Goal: Participate in discussion: Engage in conversation with other users on a specific topic

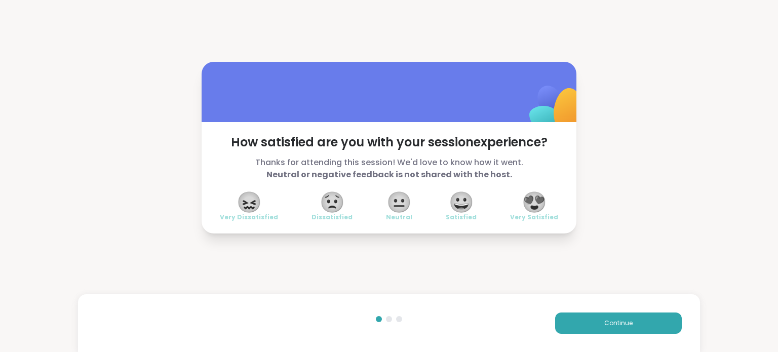
click at [628, 327] on button "Continue" at bounding box center [618, 322] width 127 height 21
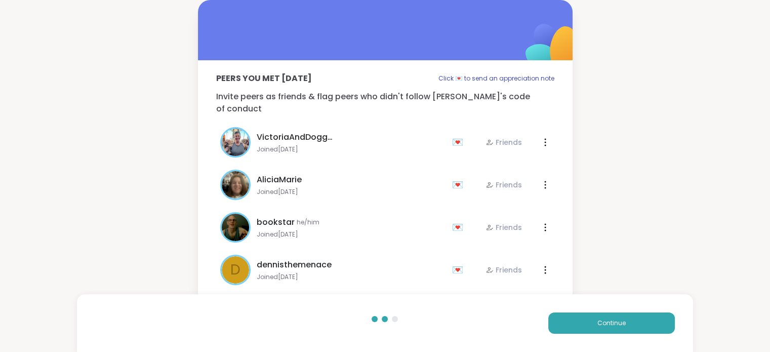
click at [628, 327] on button "Continue" at bounding box center [611, 322] width 127 height 21
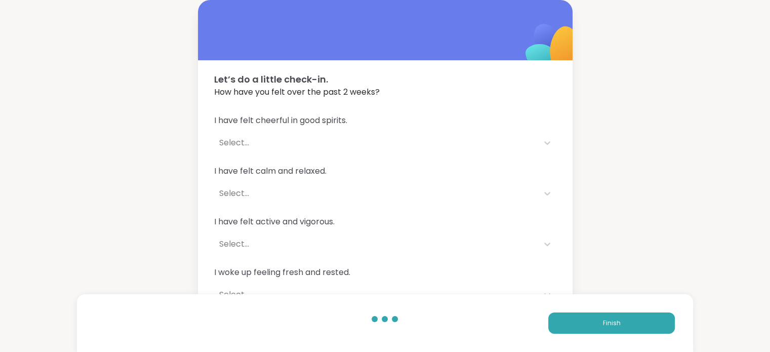
click at [628, 327] on button "Finish" at bounding box center [611, 322] width 127 height 21
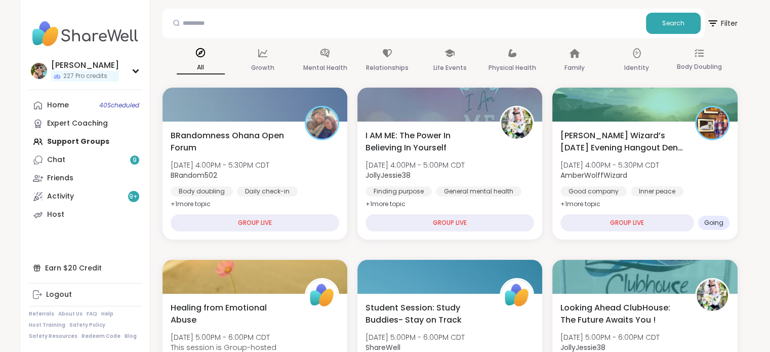
scroll to position [107, 0]
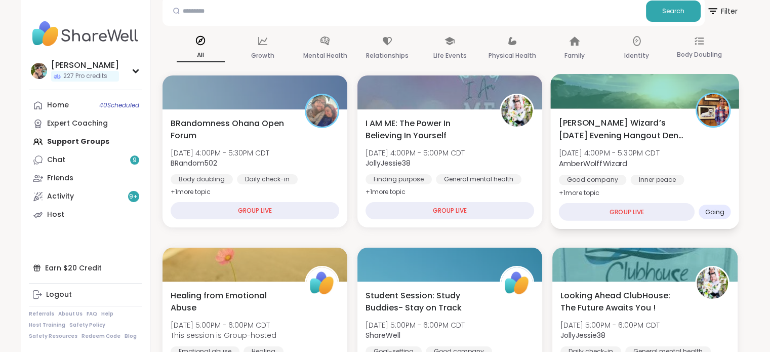
click at [583, 164] on b "AmberWolffWizard" at bounding box center [593, 163] width 68 height 10
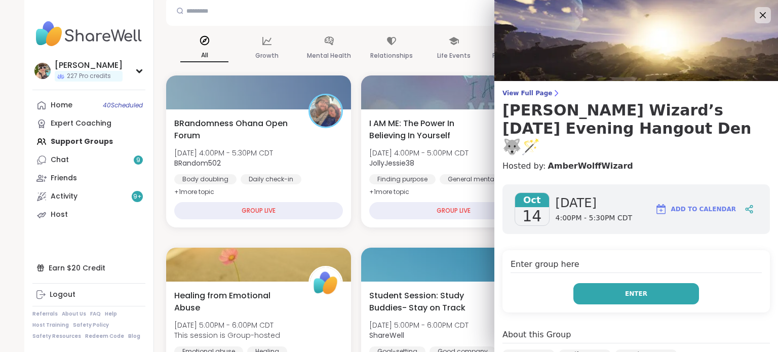
click at [630, 283] on button "Enter" at bounding box center [636, 293] width 126 height 21
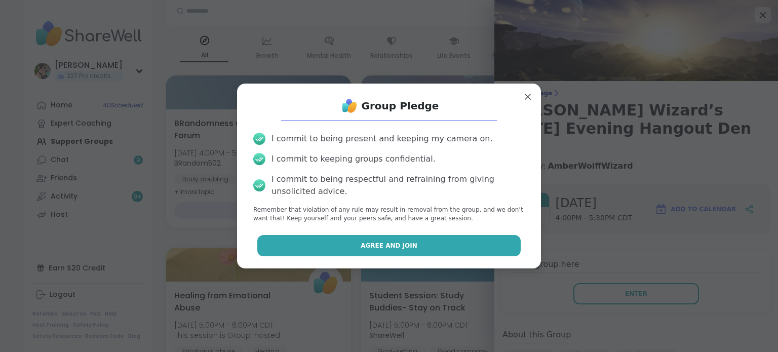
click at [448, 243] on button "Agree and Join" at bounding box center [389, 245] width 264 height 21
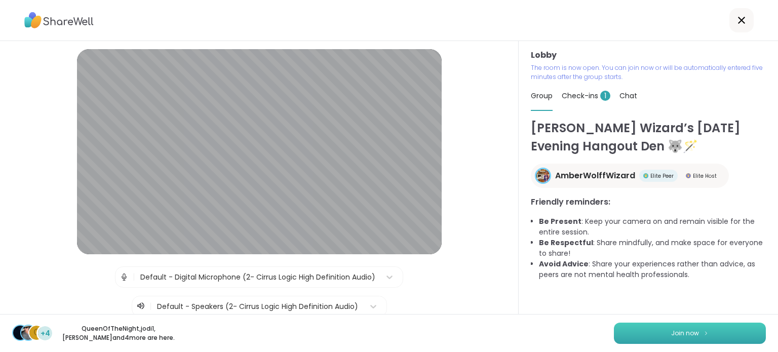
click at [636, 336] on button "Join now" at bounding box center [690, 333] width 152 height 21
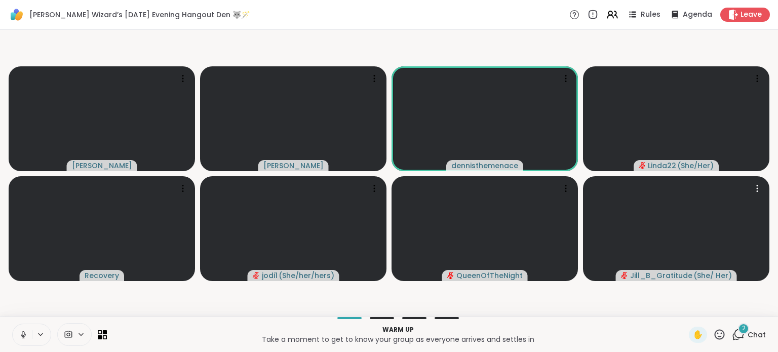
click at [741, 324] on div "Warm up Take a moment to get to know your group as everyone arrives and settles…" at bounding box center [389, 333] width 778 height 35
click at [742, 331] on span "2" at bounding box center [744, 328] width 4 height 9
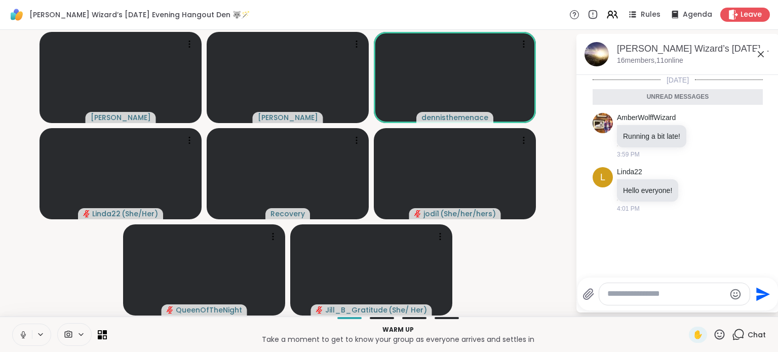
click at [26, 335] on icon at bounding box center [23, 334] width 9 height 9
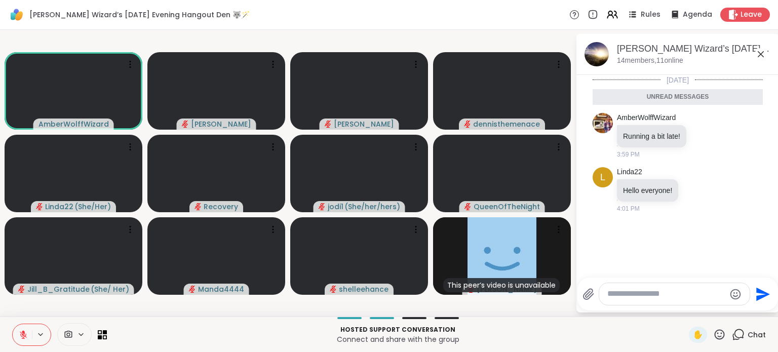
click at [26, 335] on icon at bounding box center [23, 334] width 9 height 9
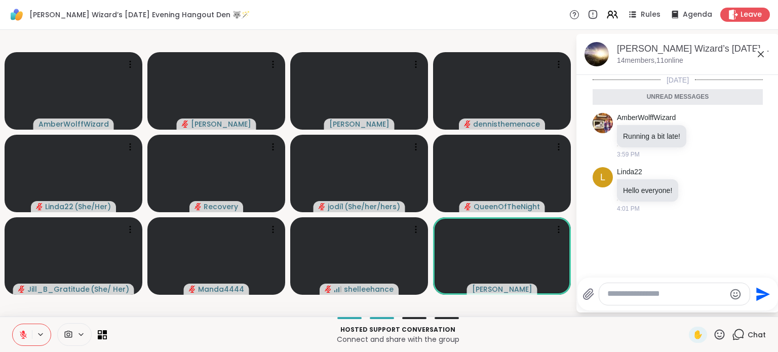
click at [628, 299] on textarea "Type your message" at bounding box center [666, 294] width 118 height 11
type textarea "**********"
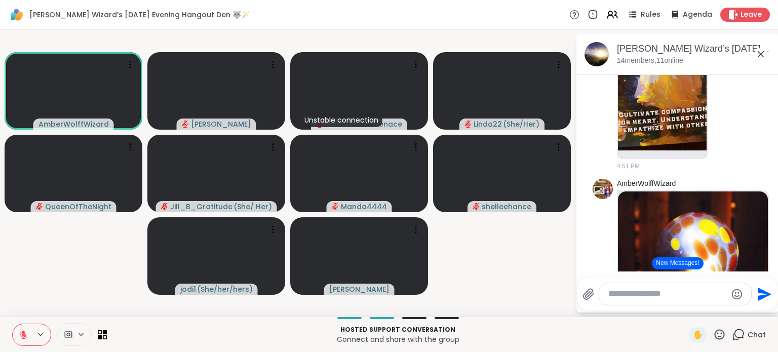
scroll to position [1939, 0]
